Goal: Task Accomplishment & Management: Manage account settings

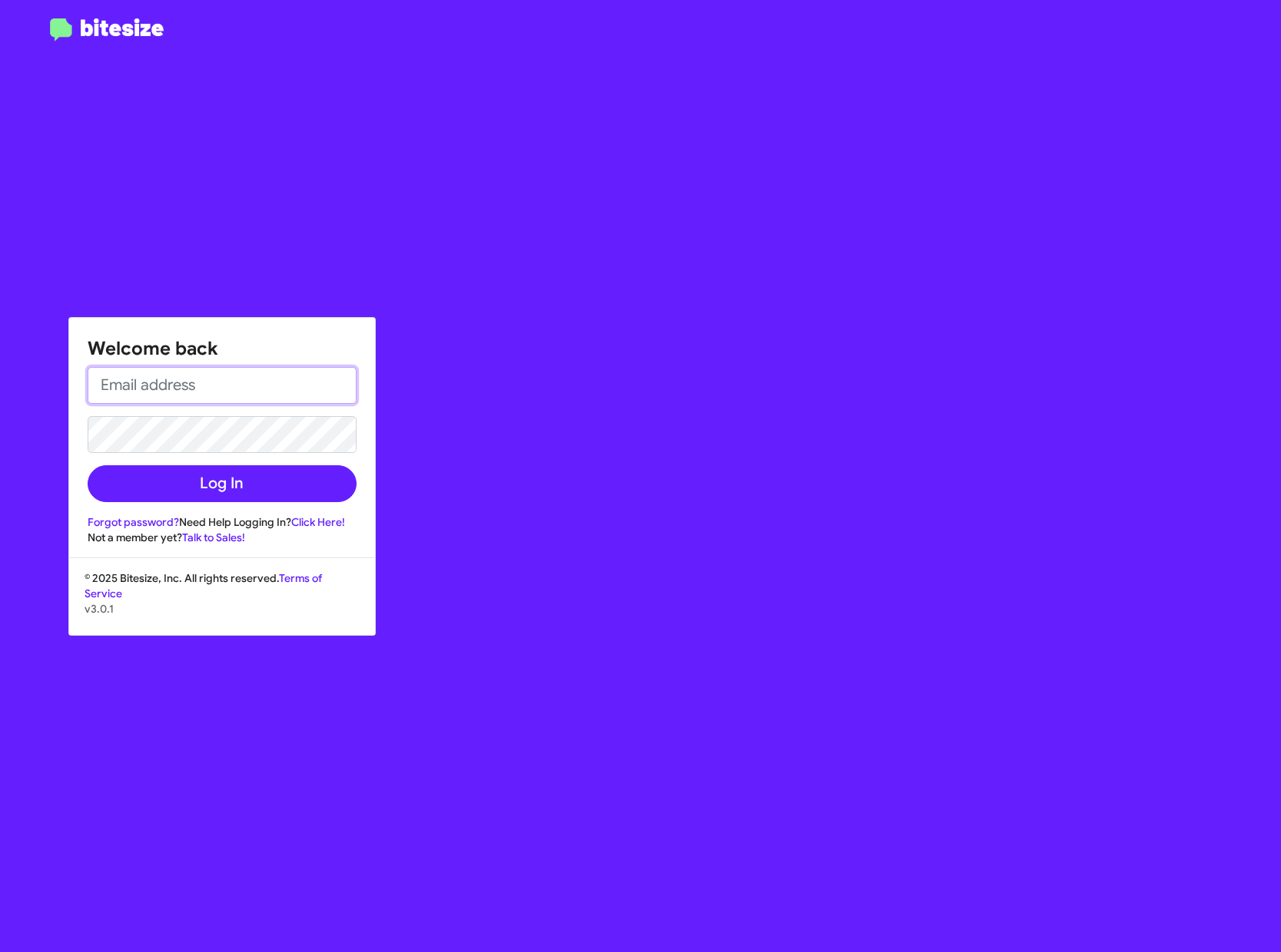
click at [256, 394] on input "email" at bounding box center [221, 385] width 269 height 37
type input "[PERSON_NAME][EMAIL_ADDRESS][PERSON_NAME][PERSON_NAME][DOMAIN_NAME]"
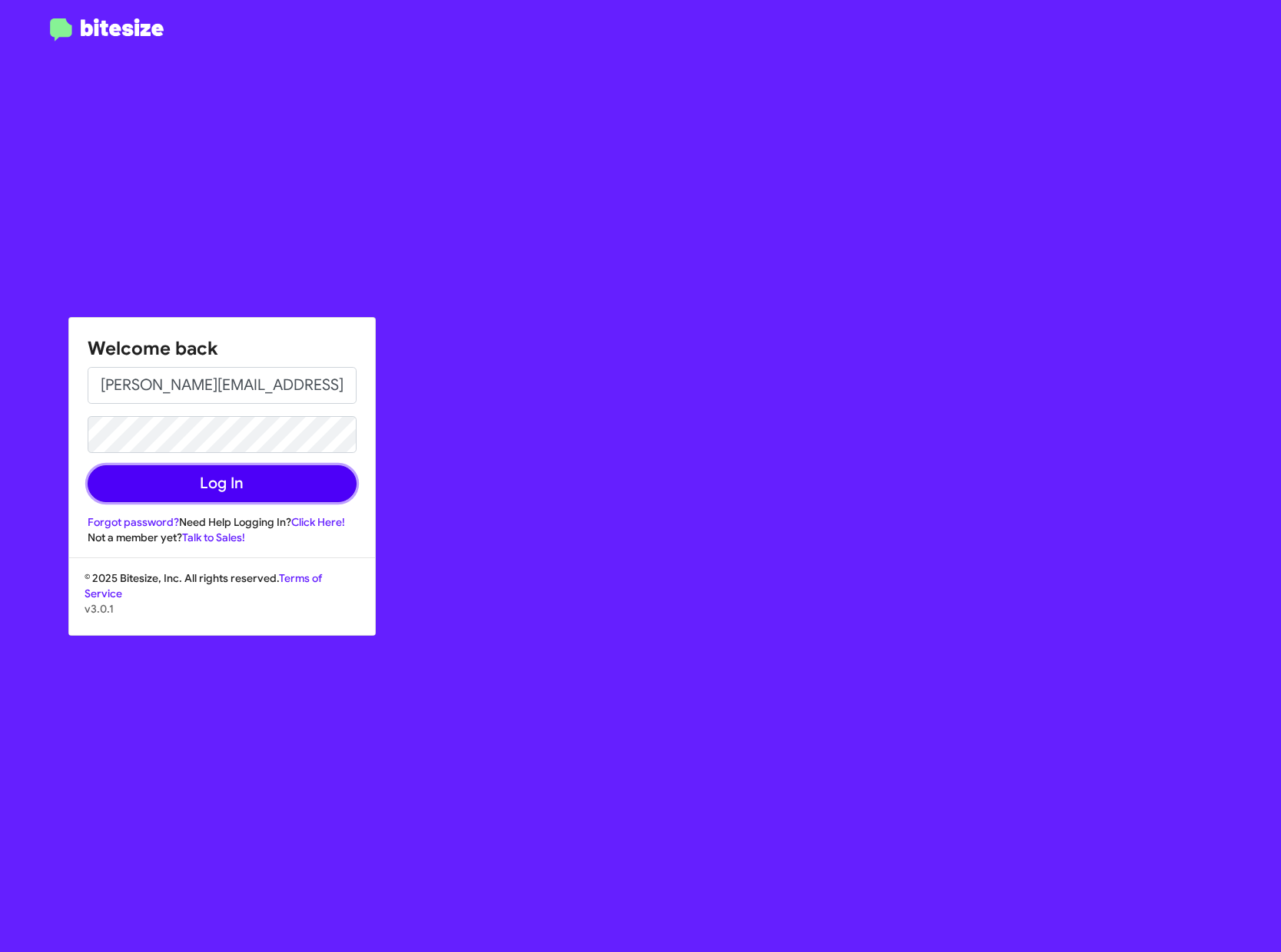
click at [245, 494] on button "Log In" at bounding box center [221, 483] width 269 height 37
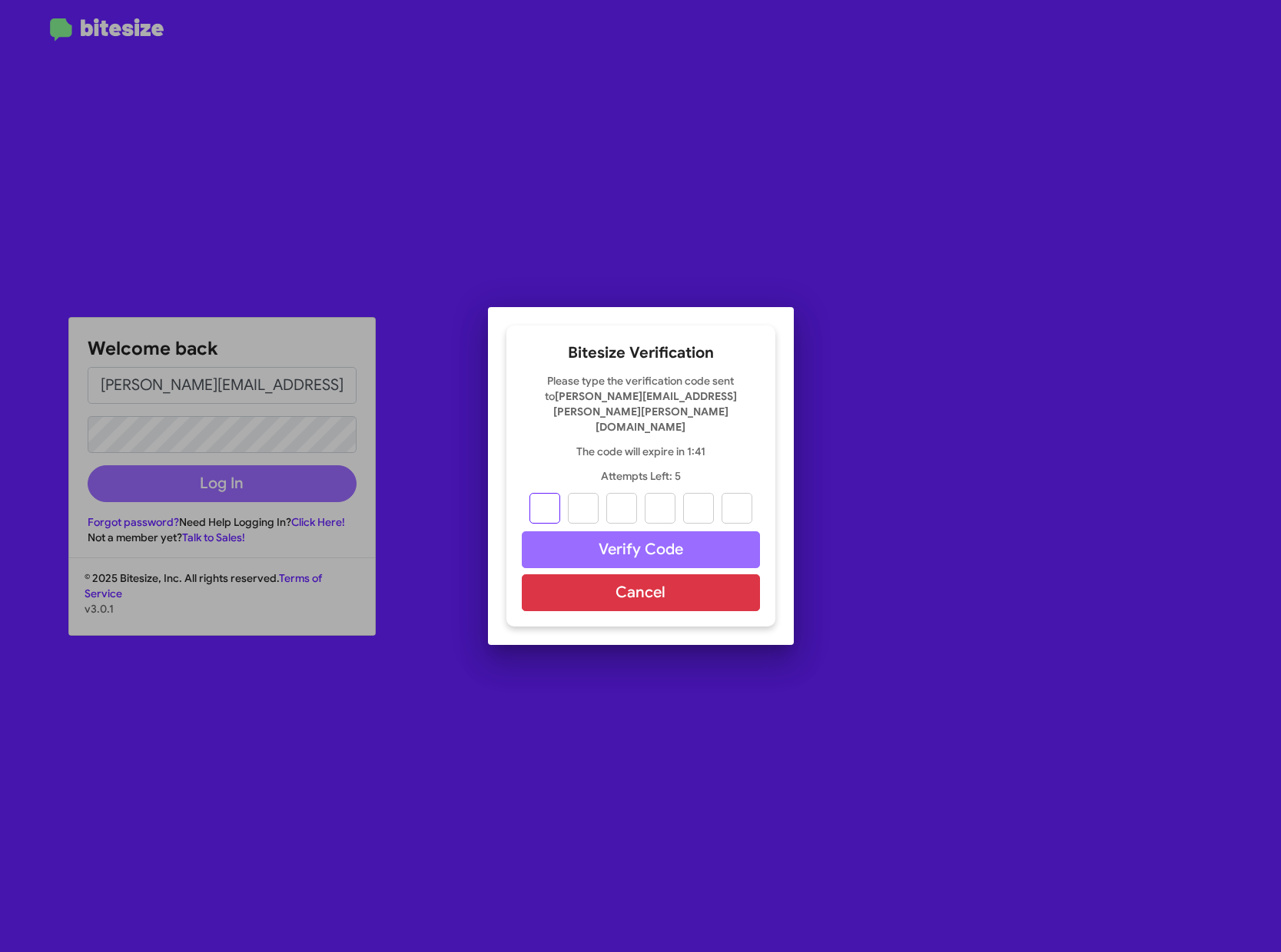
type input "6"
type input "4"
type input "6"
type input "1"
type input "3"
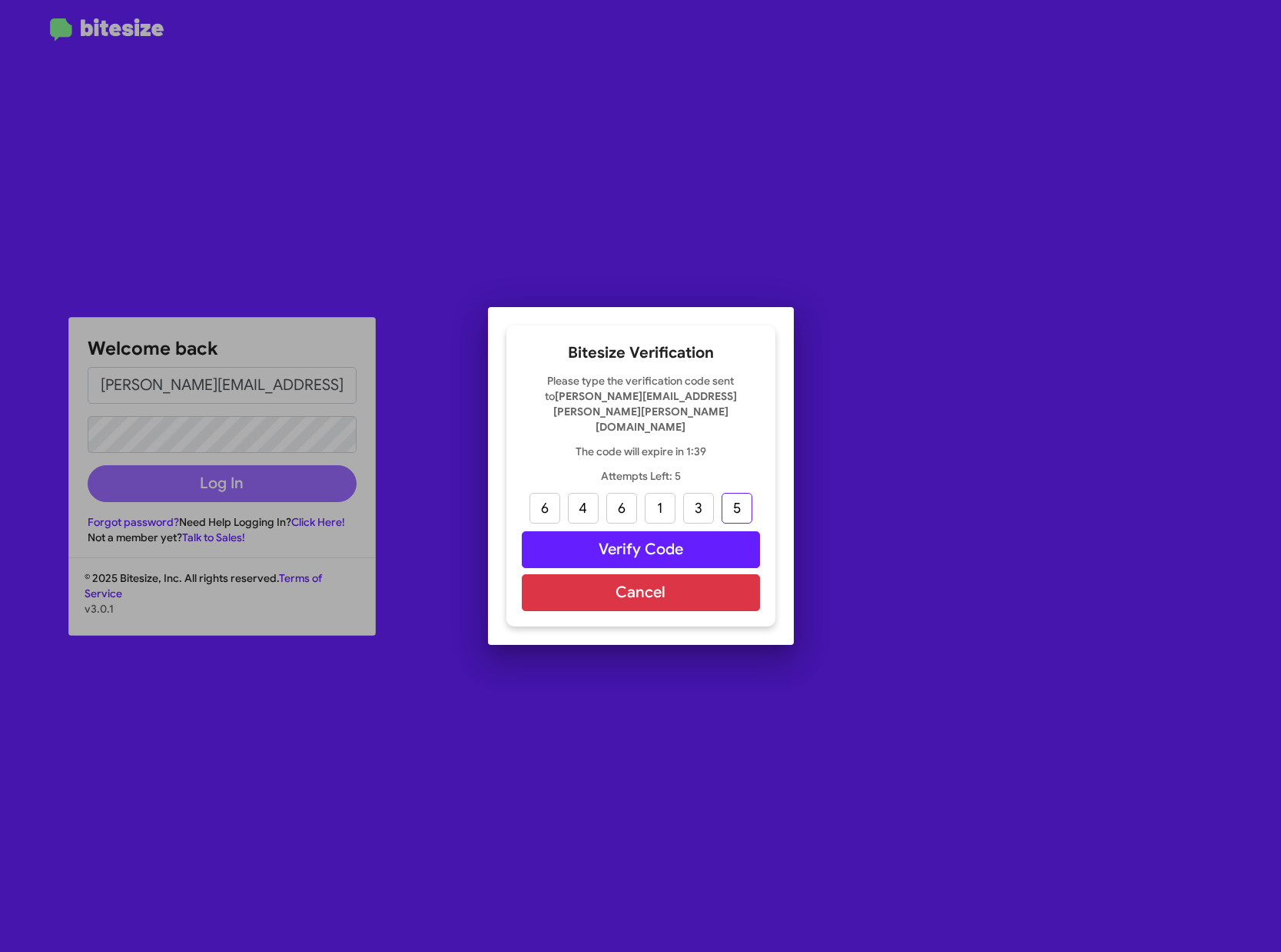
type input "5"
click at [596, 534] on button "Verify Code" at bounding box center [641, 549] width 239 height 37
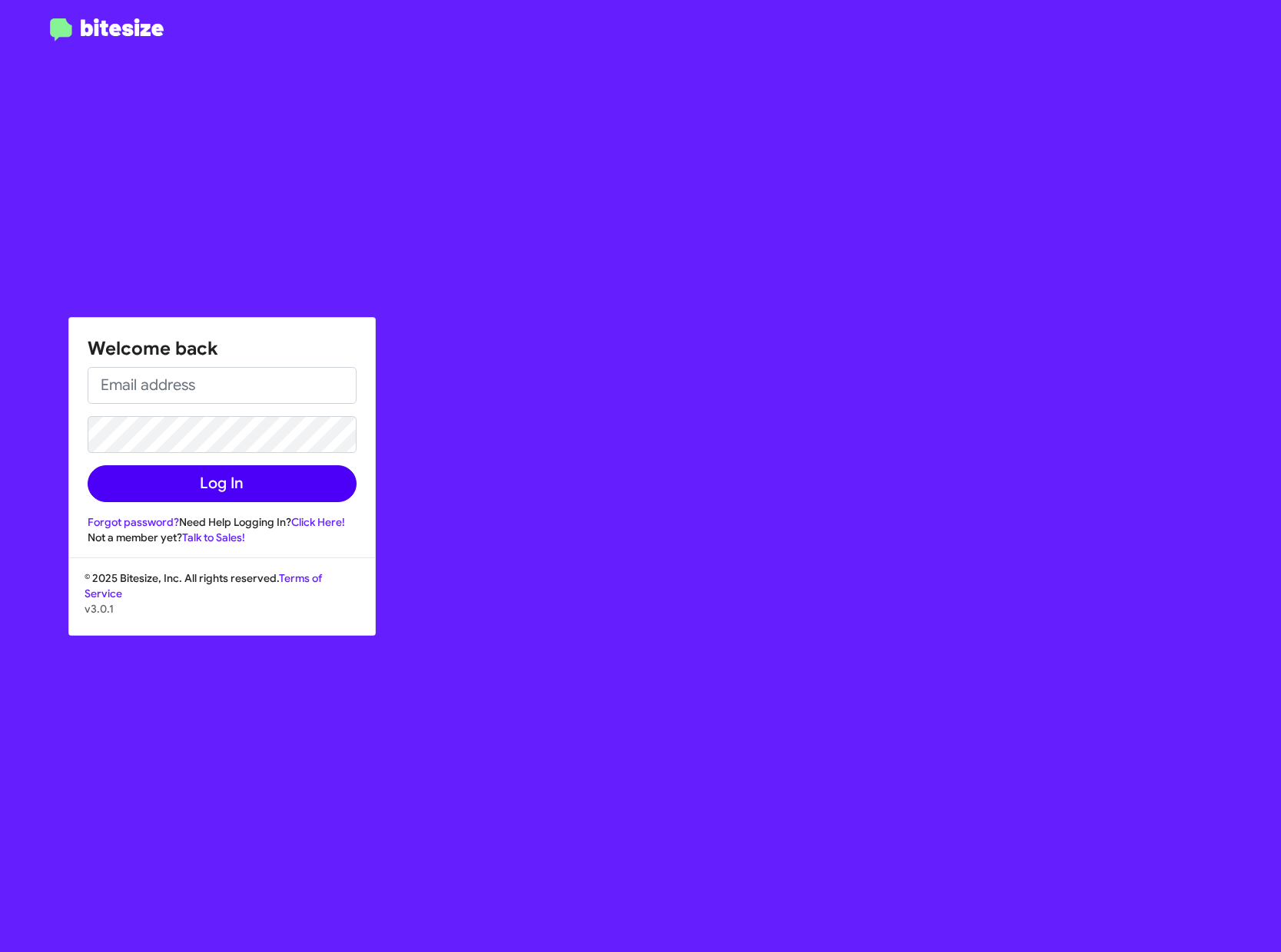
type input "[PERSON_NAME][EMAIL_ADDRESS][PERSON_NAME][PERSON_NAME][DOMAIN_NAME]"
click at [268, 481] on button "Log In" at bounding box center [221, 483] width 269 height 37
type input "[PERSON_NAME][EMAIL_ADDRESS][PERSON_NAME][PERSON_NAME][DOMAIN_NAME]"
click at [297, 489] on button "Log In" at bounding box center [221, 483] width 269 height 37
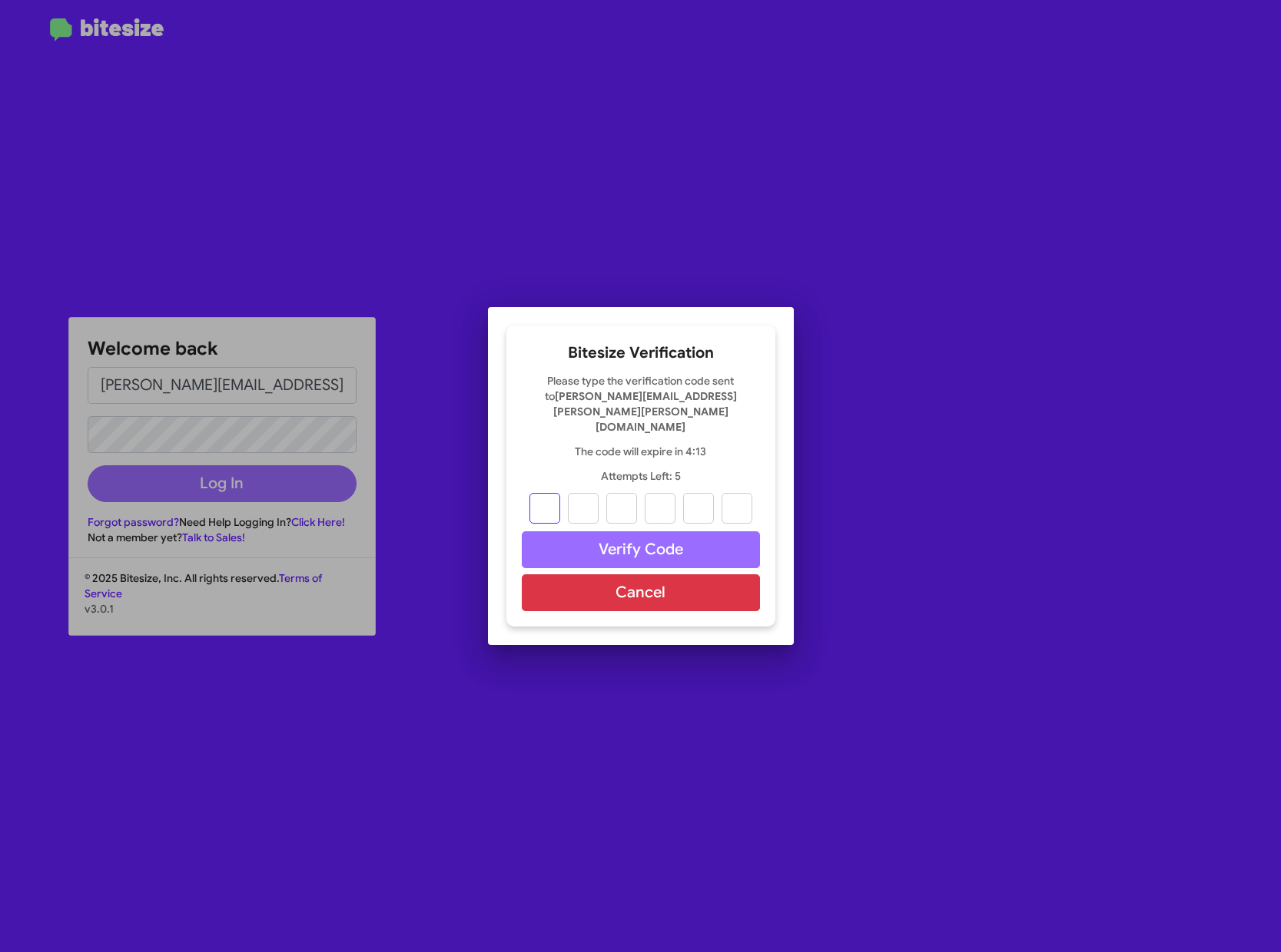
type input "1"
type input "5"
type input "0"
type input "3"
type input "4"
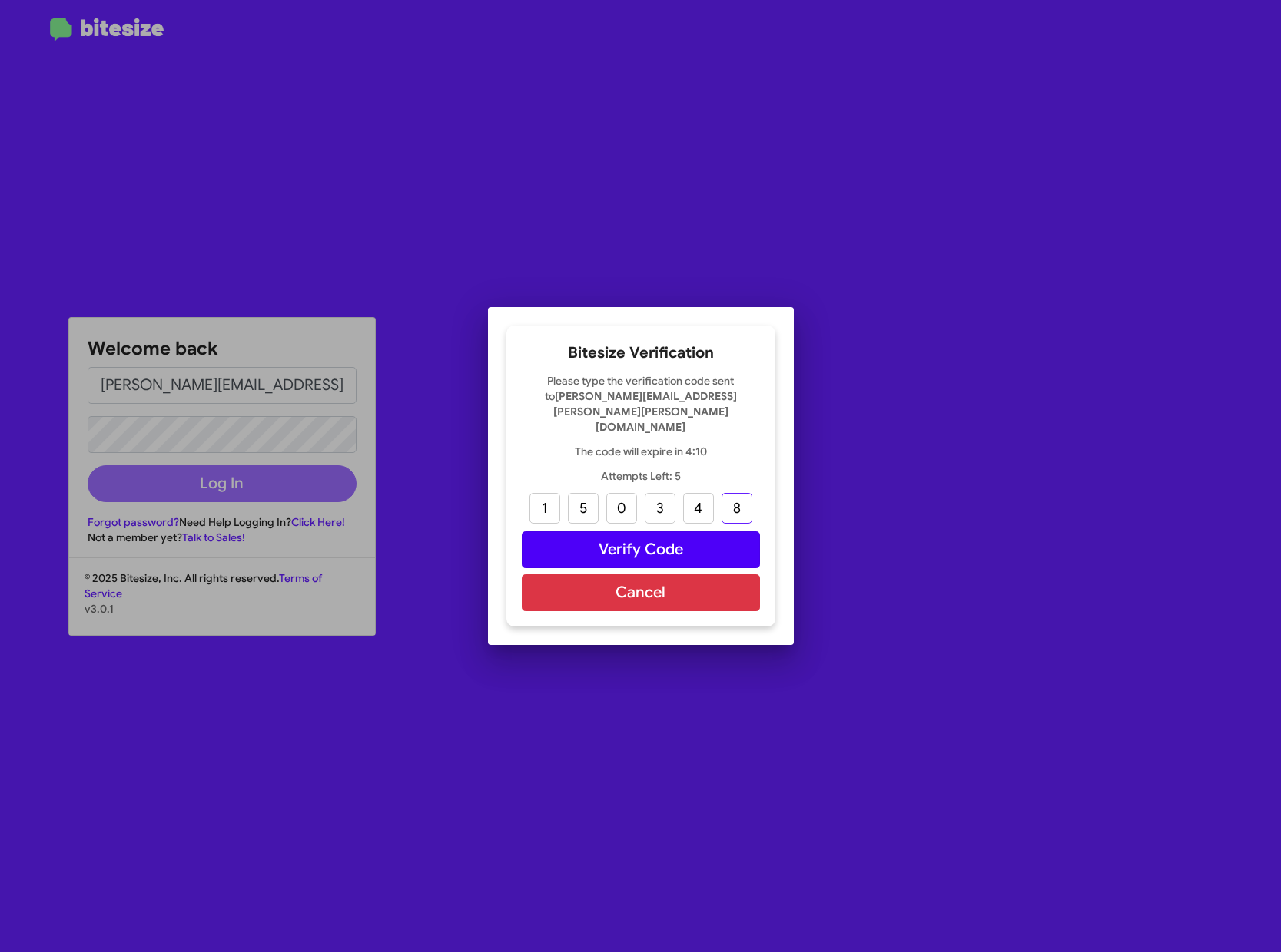
type input "8"
click at [657, 531] on button "Verify Code" at bounding box center [641, 549] width 239 height 37
